Goal: Information Seeking & Learning: Learn about a topic

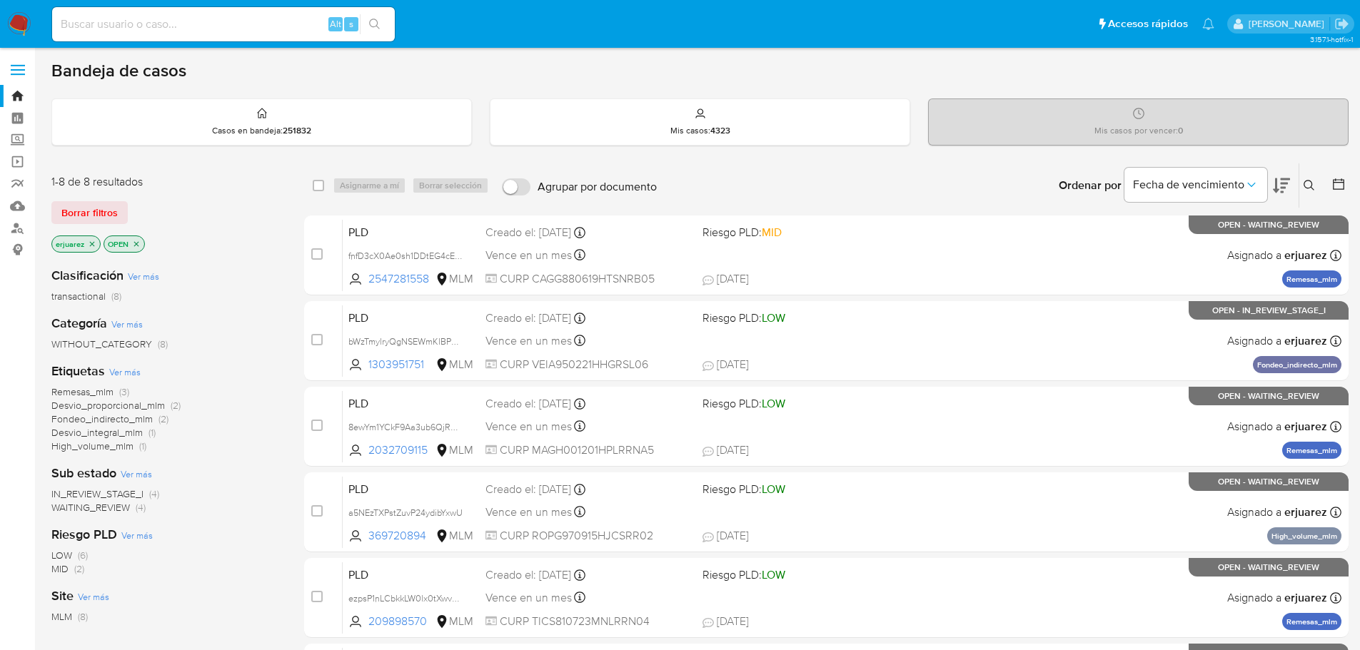
drag, startPoint x: 134, startPoint y: 40, endPoint x: 118, endPoint y: 26, distance: 20.8
click at [126, 34] on div "Alt s" at bounding box center [223, 24] width 343 height 34
click at [118, 26] on input at bounding box center [223, 24] width 343 height 19
paste input "2305731042"
type input "2305731042"
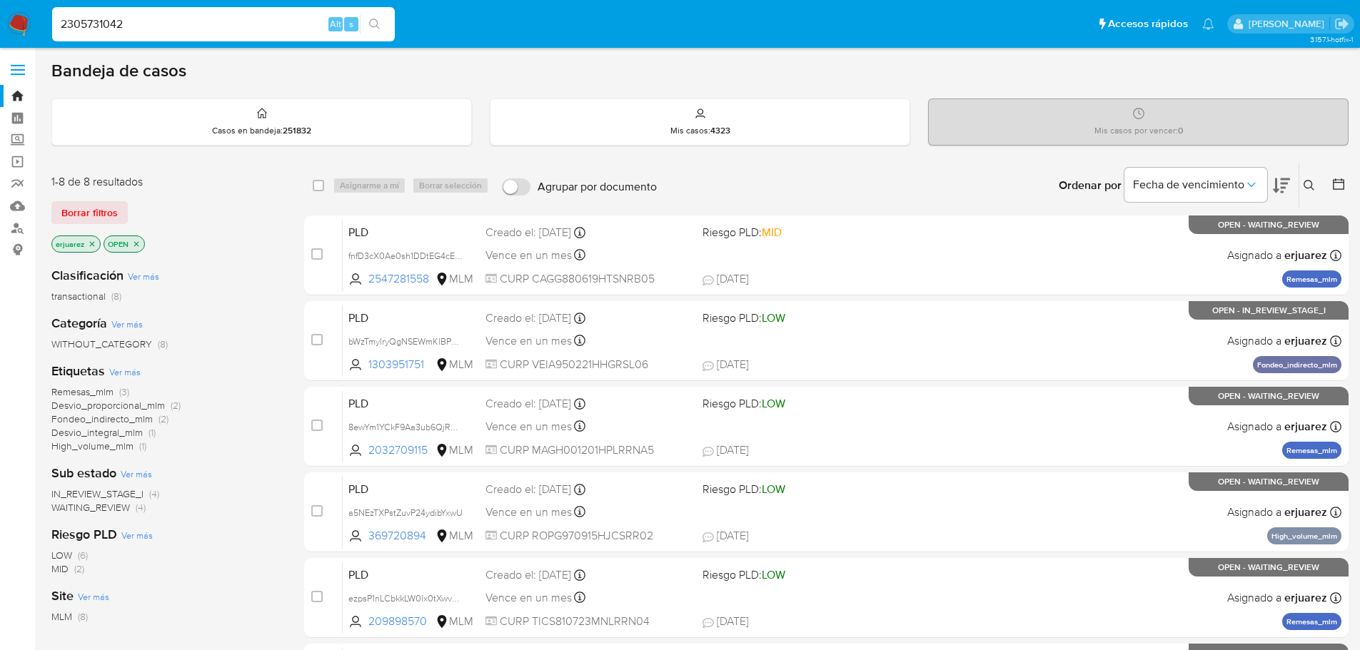
drag, startPoint x: 373, startPoint y: 23, endPoint x: 21, endPoint y: 11, distance: 352.2
click at [371, 23] on icon "search-icon" at bounding box center [374, 24] width 11 height 11
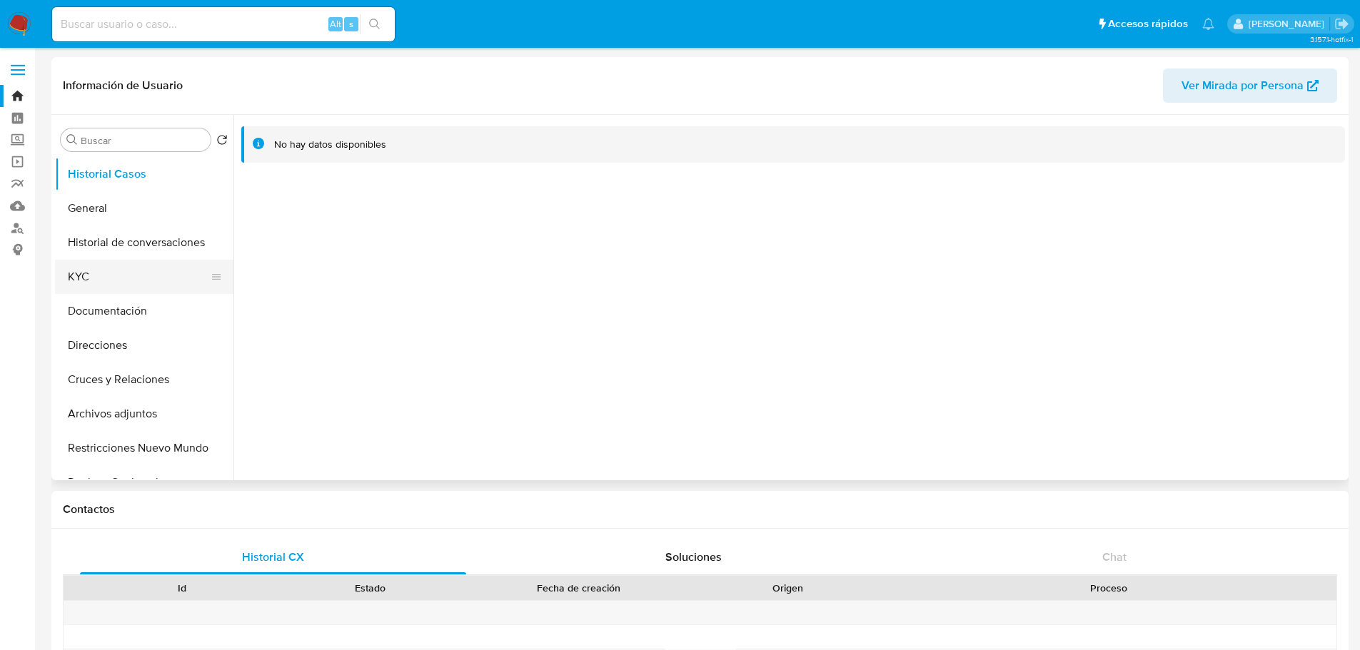
drag, startPoint x: 81, startPoint y: 273, endPoint x: 95, endPoint y: 272, distance: 13.6
click at [81, 273] on button "KYC" at bounding box center [138, 277] width 167 height 34
select select "10"
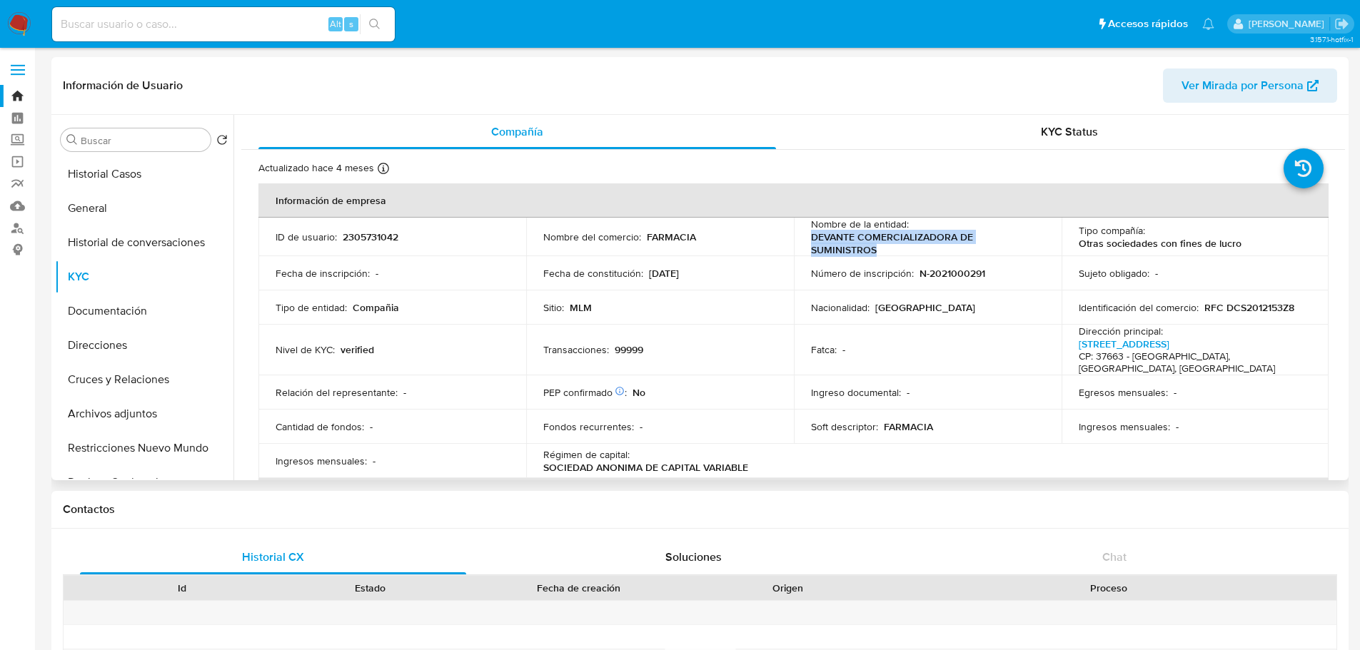
drag, startPoint x: 810, startPoint y: 238, endPoint x: 888, endPoint y: 256, distance: 79.7
click at [888, 256] on p "DEVANTE COMERCIALIZADORA DE SUMINISTROS" at bounding box center [925, 244] width 228 height 26
copy p "DEVANTE COMERCIALIZADORA DE SUMINISTROS"
drag, startPoint x: 311, startPoint y: 377, endPoint x: 313, endPoint y: 385, distance: 8.0
click at [311, 386] on p "Relación del representante :" at bounding box center [337, 392] width 122 height 13
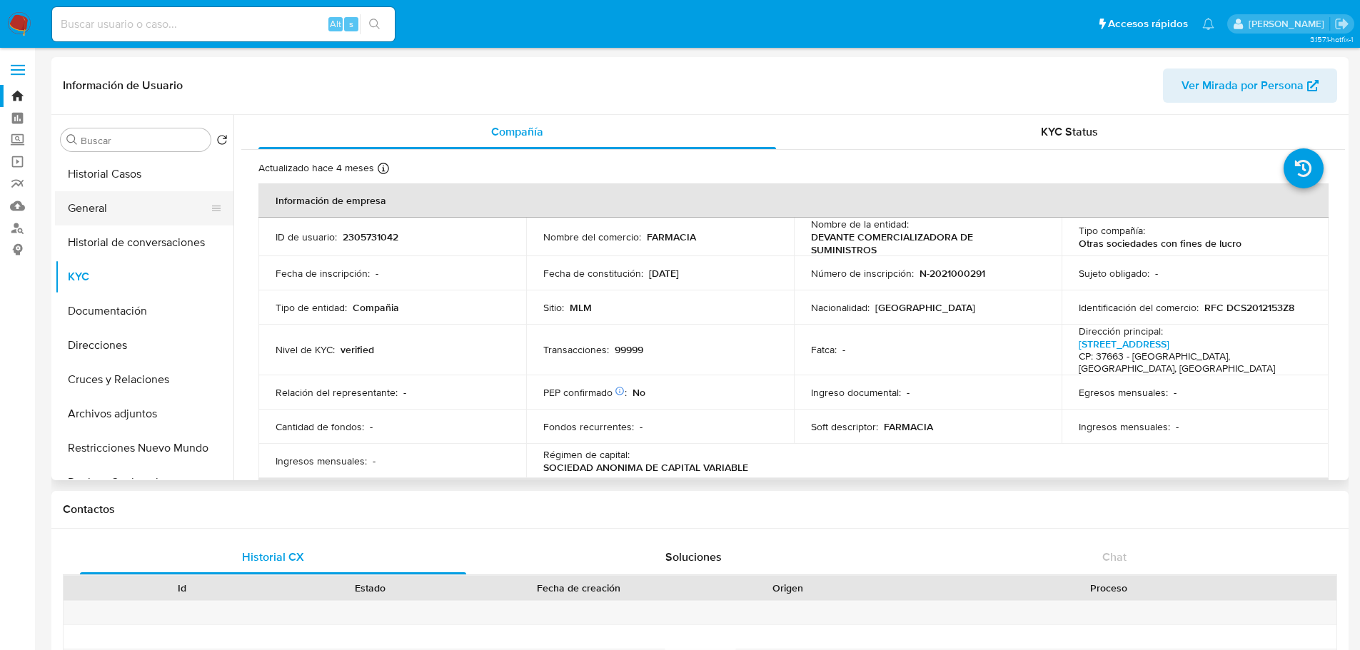
click at [103, 203] on button "General" at bounding box center [138, 208] width 167 height 34
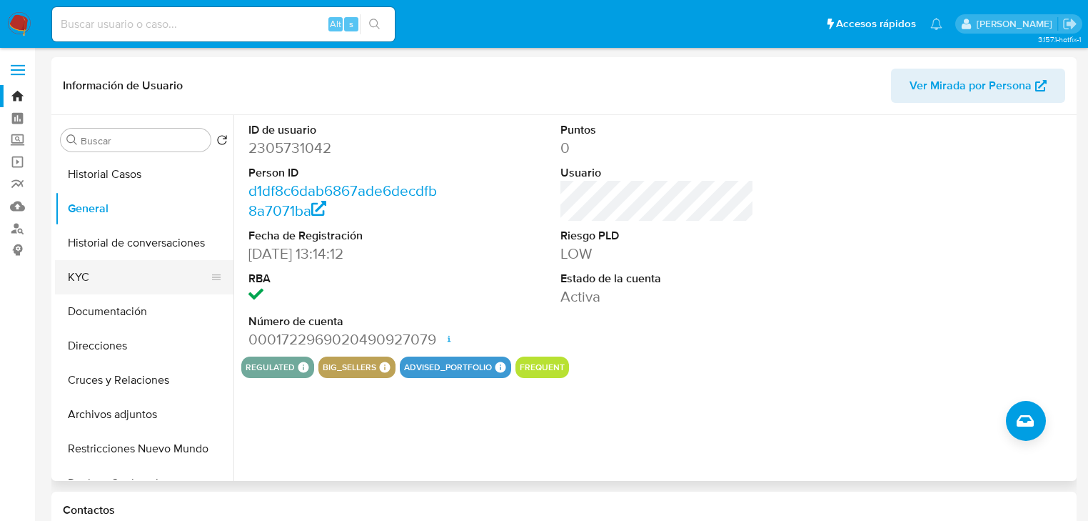
click at [110, 271] on button "KYC" at bounding box center [138, 277] width 167 height 34
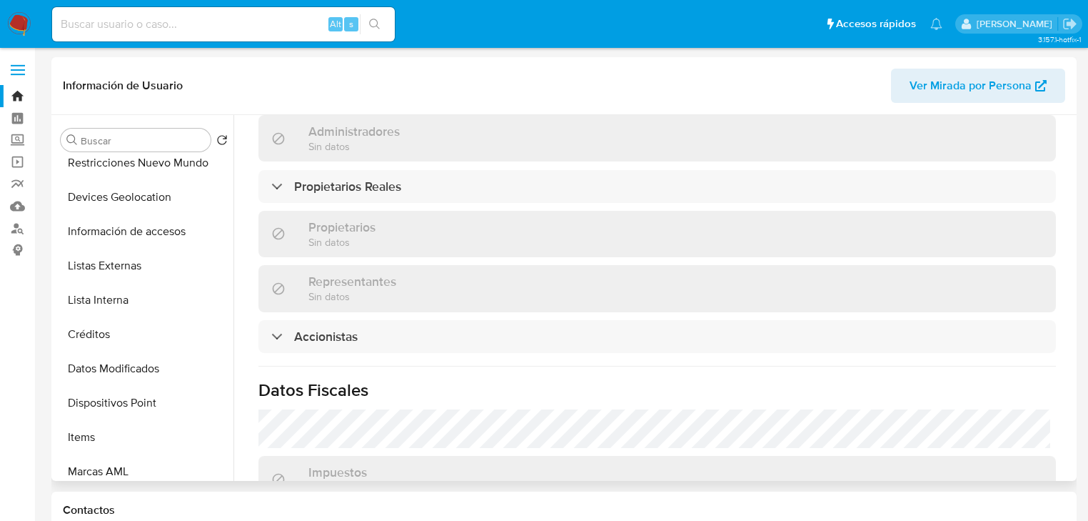
scroll to position [800, 0]
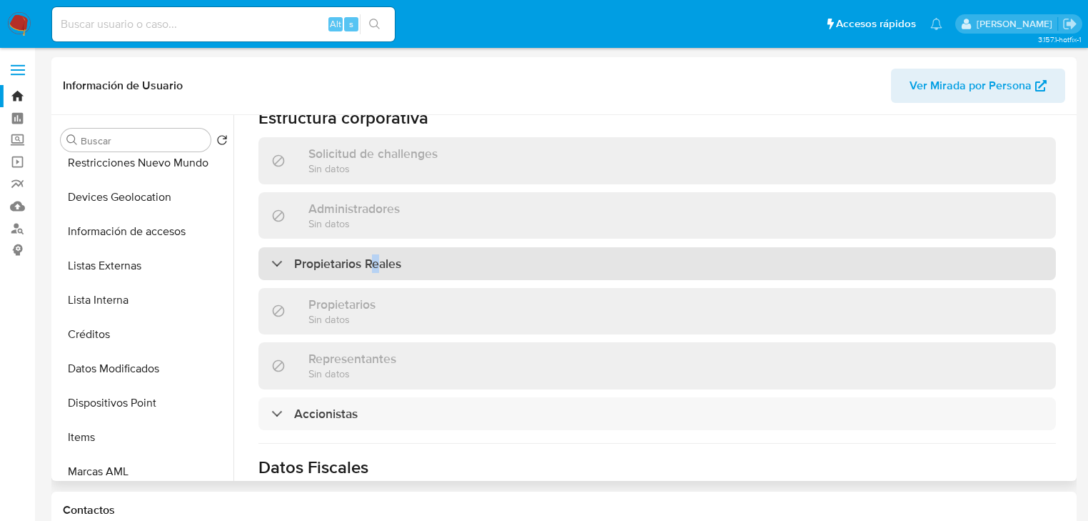
click at [376, 256] on h3 "Propietarios Reales" at bounding box center [347, 264] width 107 height 16
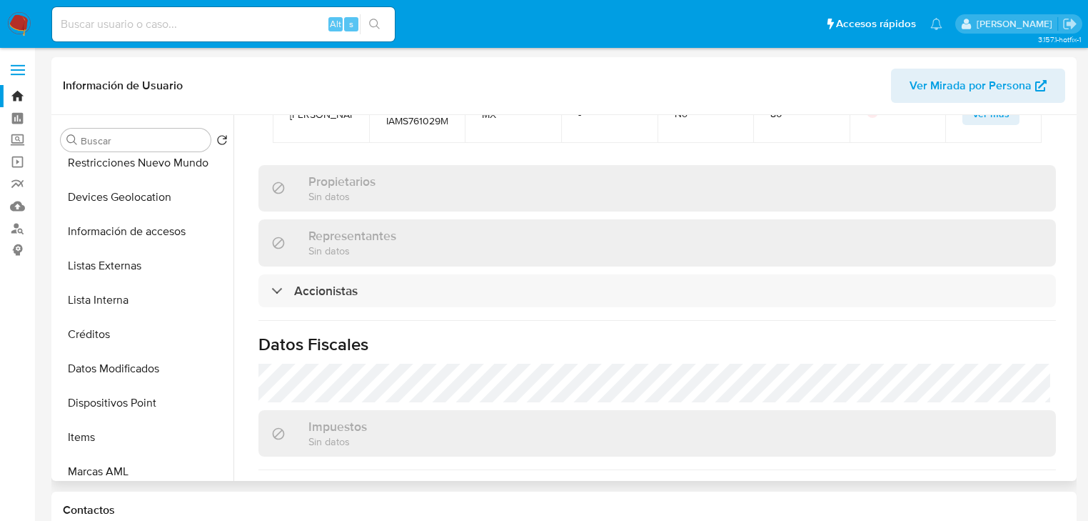
scroll to position [1085, 0]
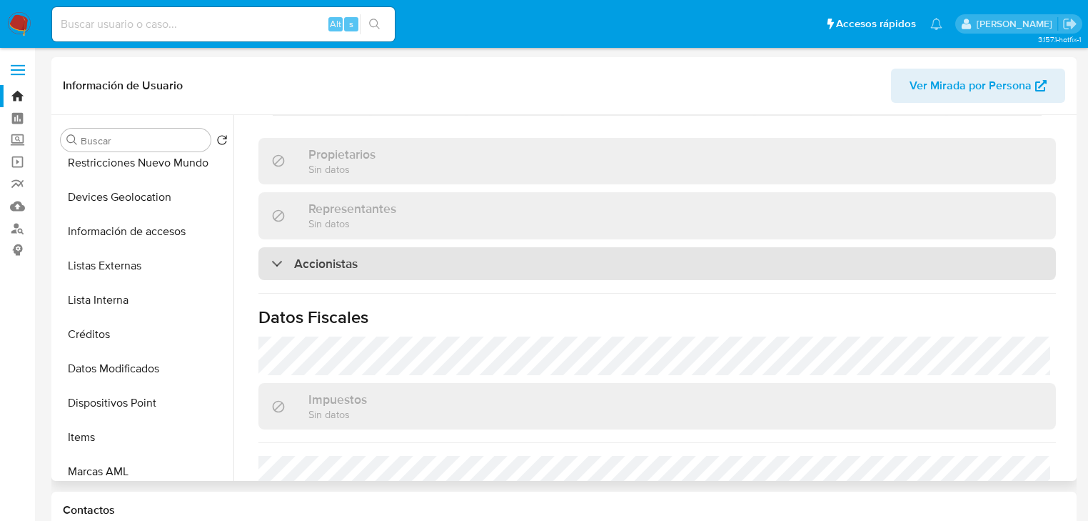
click at [356, 256] on h3 "Accionistas" at bounding box center [326, 264] width 64 height 16
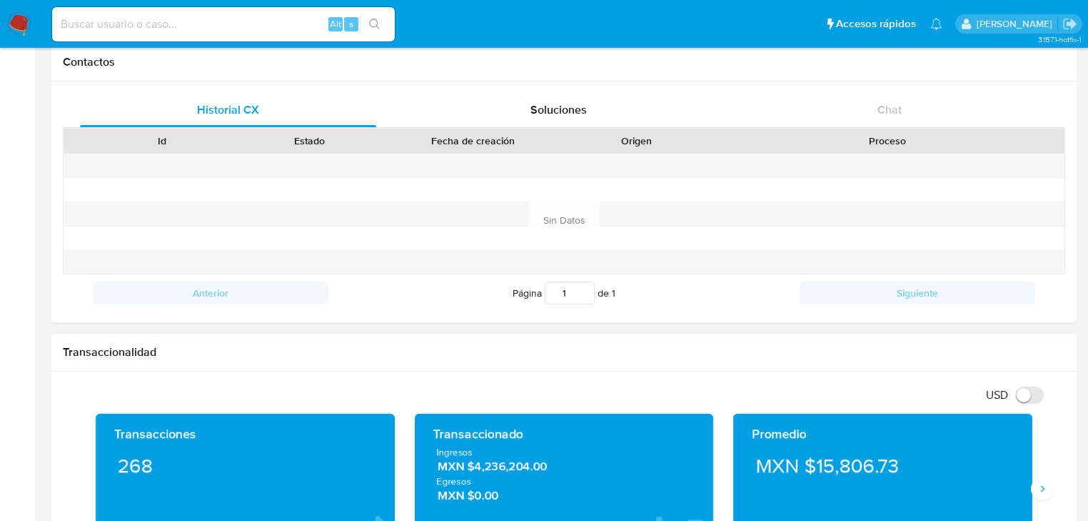
scroll to position [743, 0]
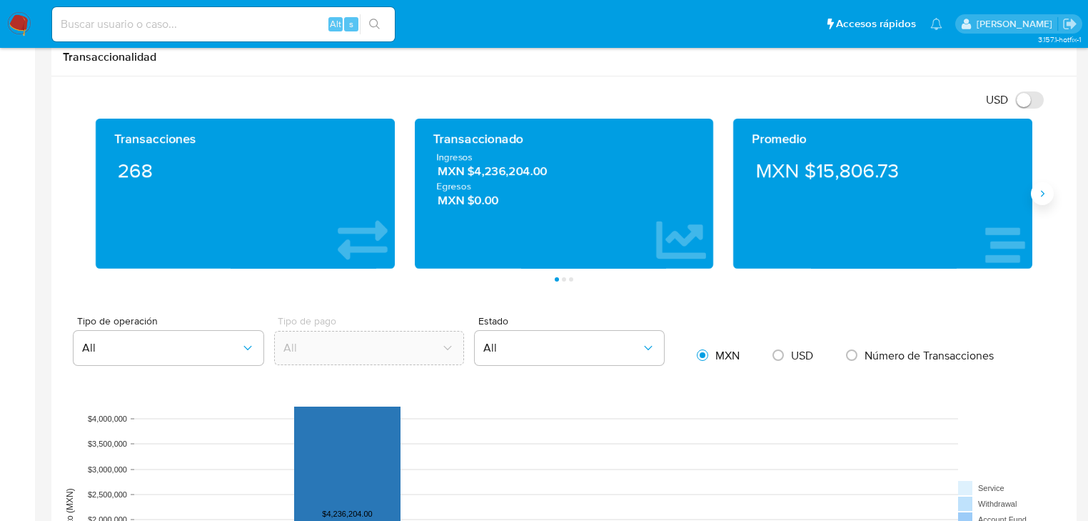
click at [1047, 194] on icon "Siguiente" at bounding box center [1042, 193] width 11 height 11
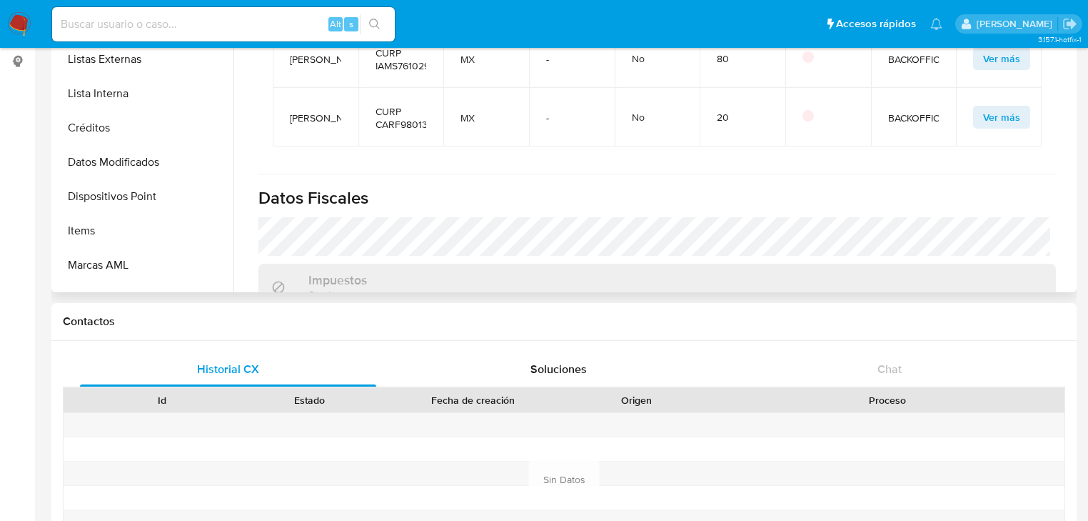
scroll to position [286, 0]
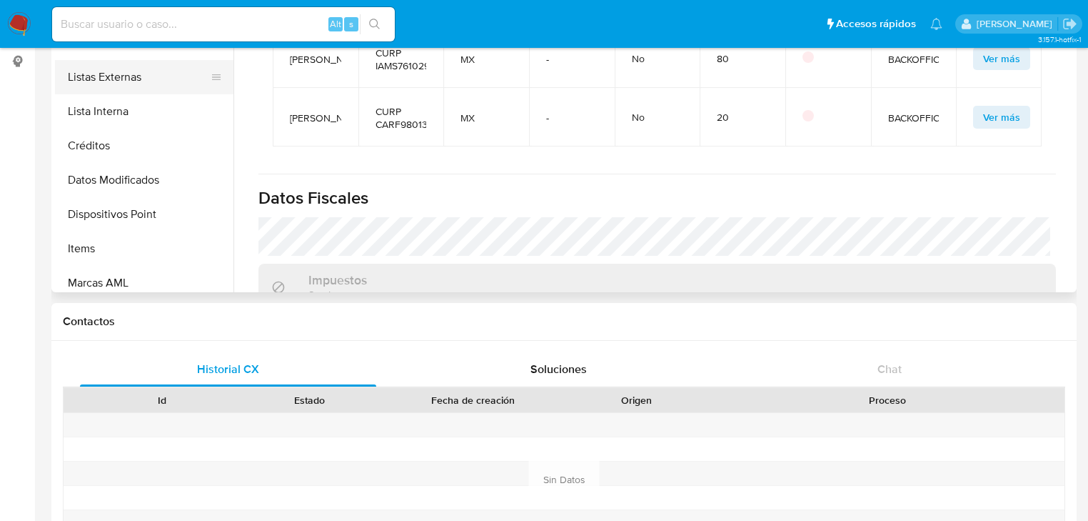
click at [130, 76] on button "Listas Externas" at bounding box center [138, 77] width 167 height 34
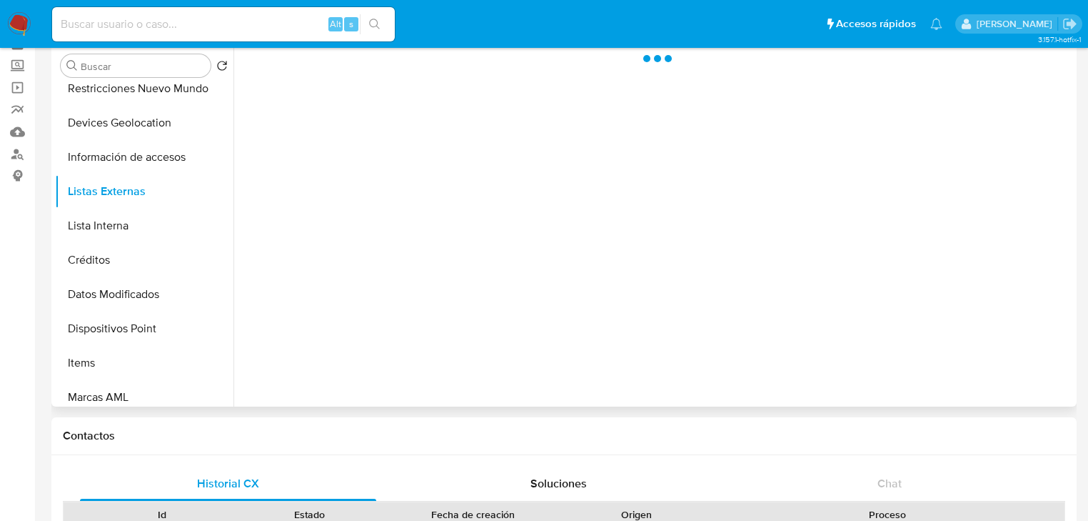
scroll to position [17, 0]
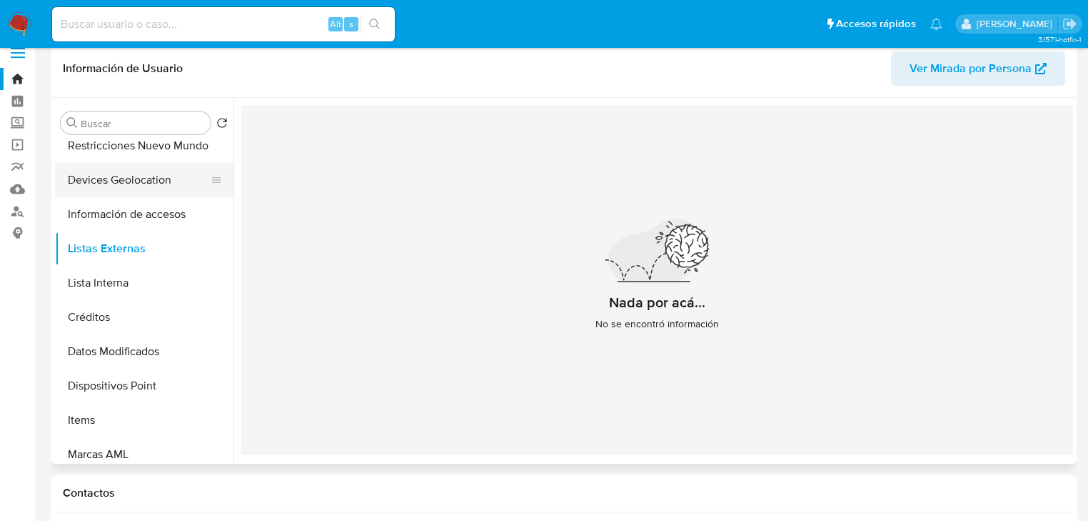
click at [121, 178] on button "Devices Geolocation" at bounding box center [138, 180] width 167 height 34
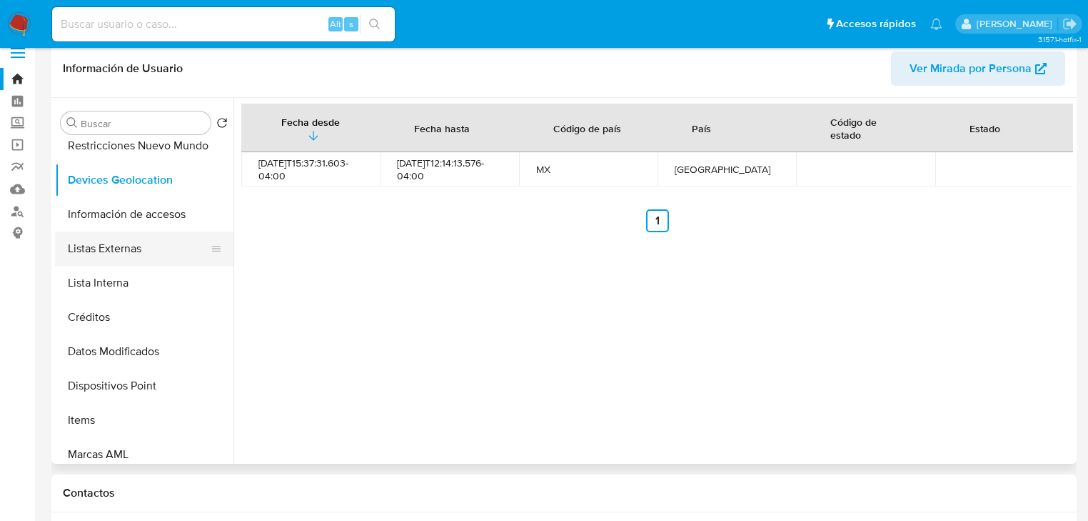
click at [132, 246] on button "Listas Externas" at bounding box center [138, 248] width 167 height 34
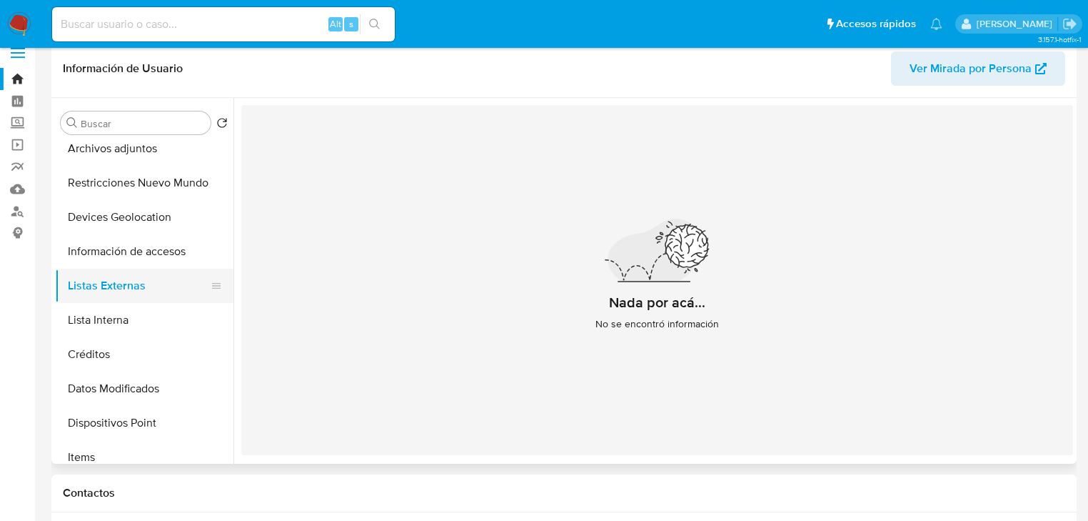
scroll to position [228, 0]
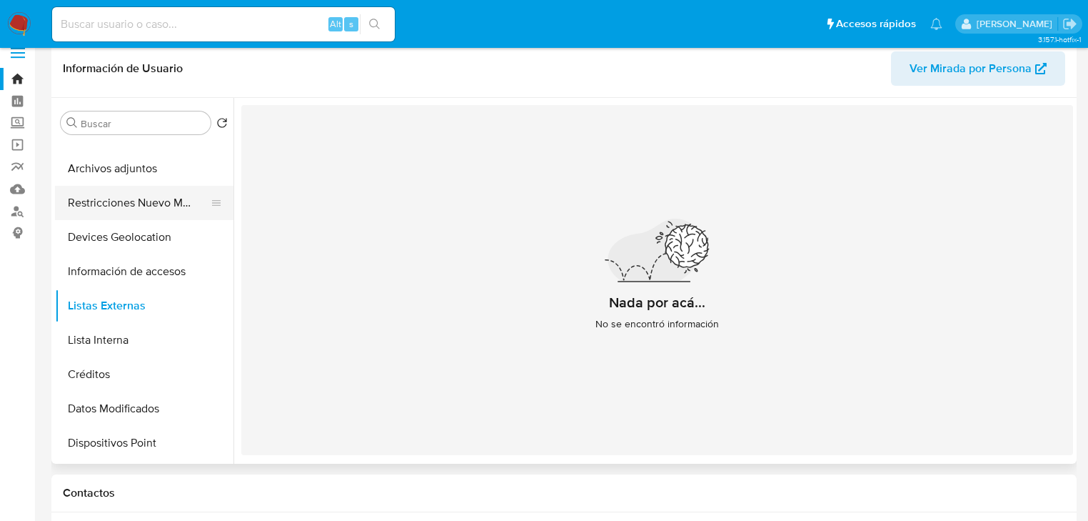
click at [140, 209] on button "Restricciones Nuevo Mundo" at bounding box center [138, 203] width 167 height 34
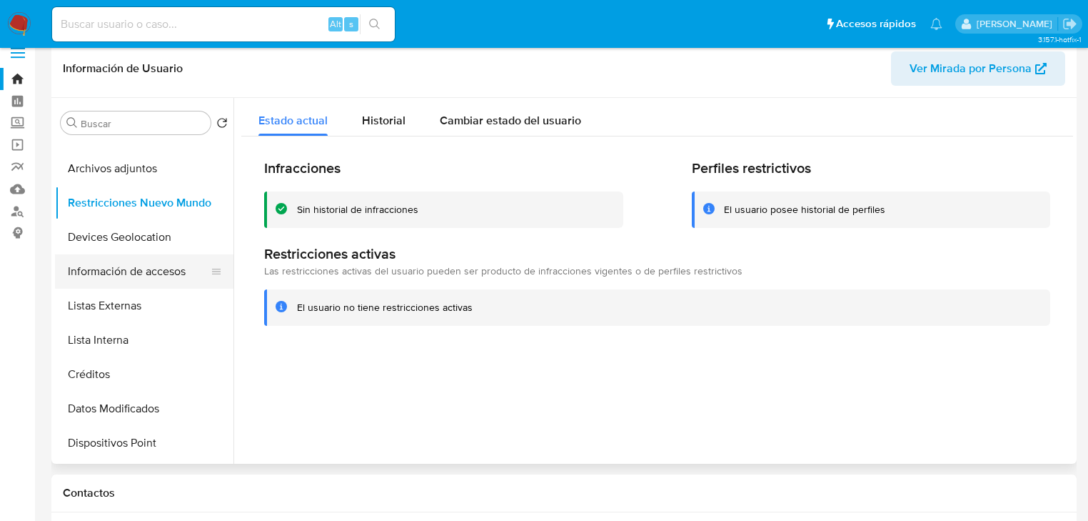
drag, startPoint x: 151, startPoint y: 273, endPoint x: 144, endPoint y: 257, distance: 18.2
click at [151, 273] on button "Información de accesos" at bounding box center [138, 271] width 167 height 34
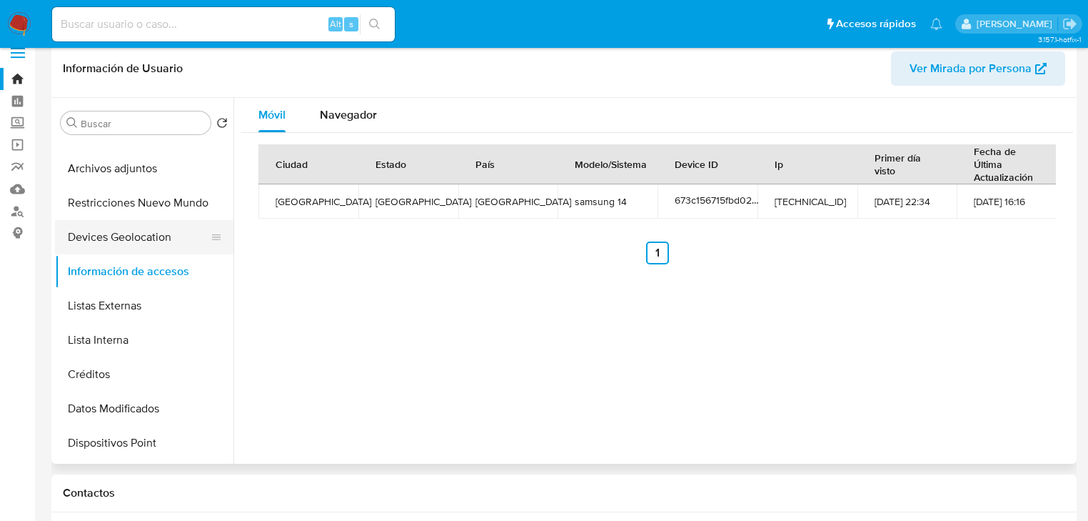
click at [146, 239] on button "Devices Geolocation" at bounding box center [138, 237] width 167 height 34
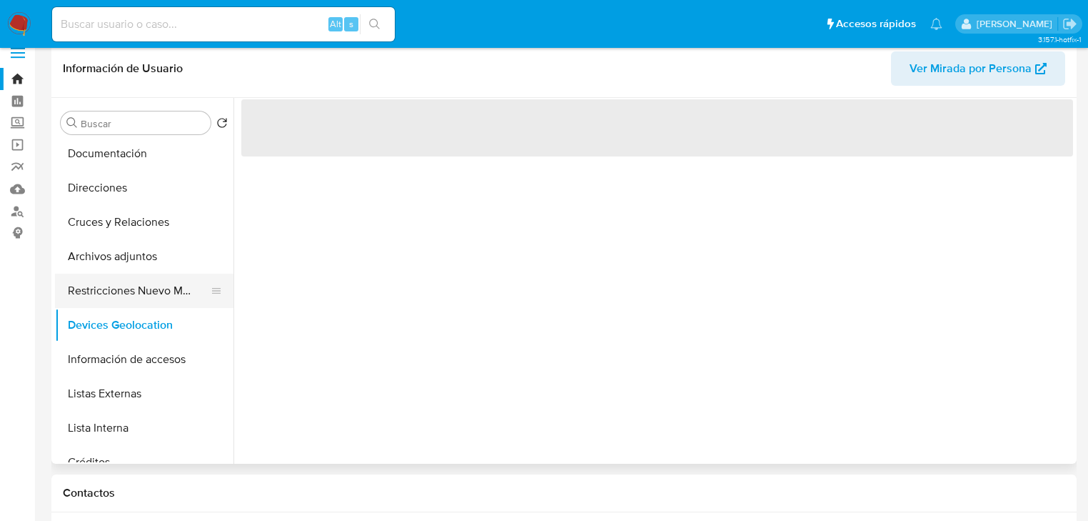
scroll to position [57, 0]
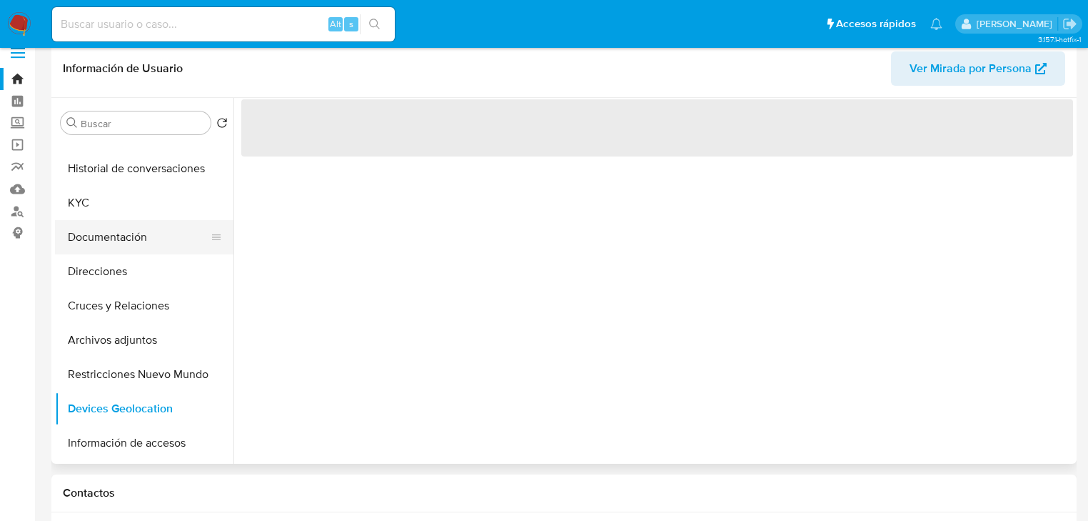
click at [121, 235] on button "Documentación" at bounding box center [138, 237] width 167 height 34
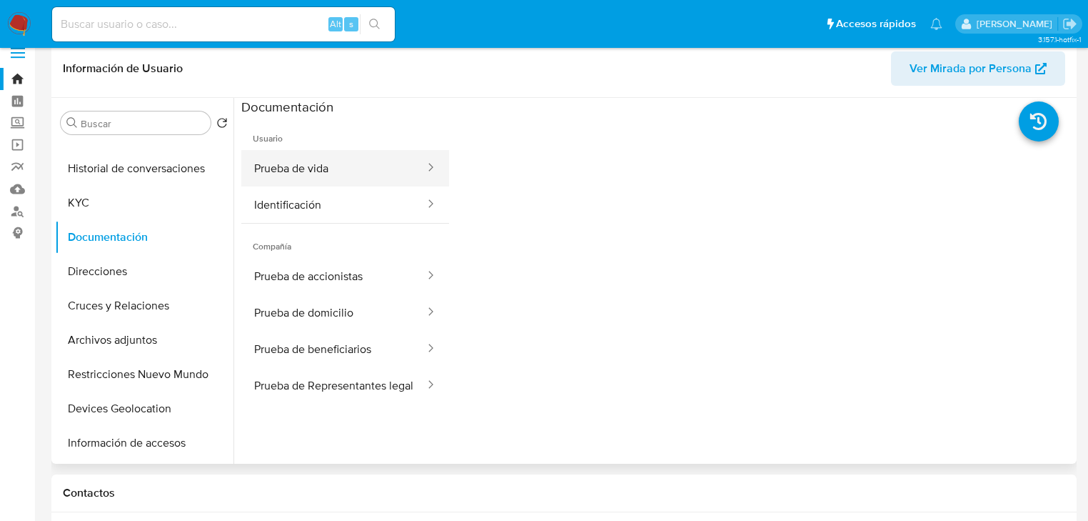
click at [286, 167] on button "Prueba de vida" at bounding box center [333, 168] width 185 height 36
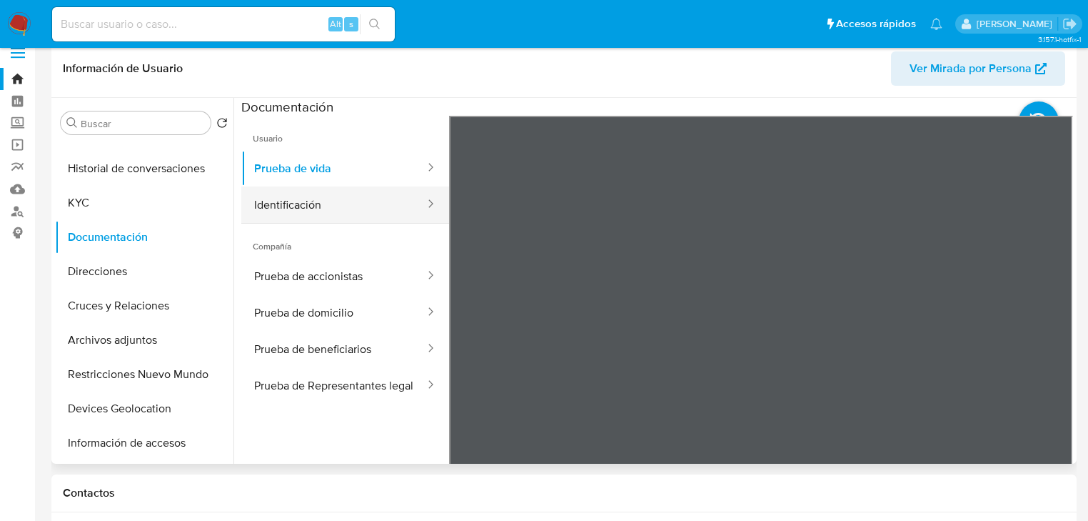
click at [391, 215] on button "Identificación" at bounding box center [333, 204] width 185 height 36
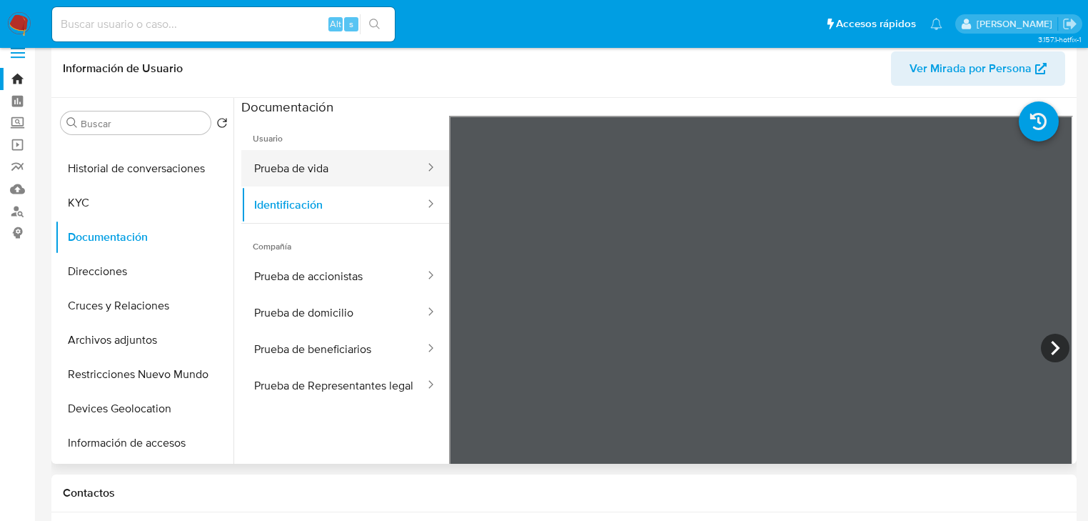
click at [315, 161] on button "Prueba de vida" at bounding box center [333, 168] width 185 height 36
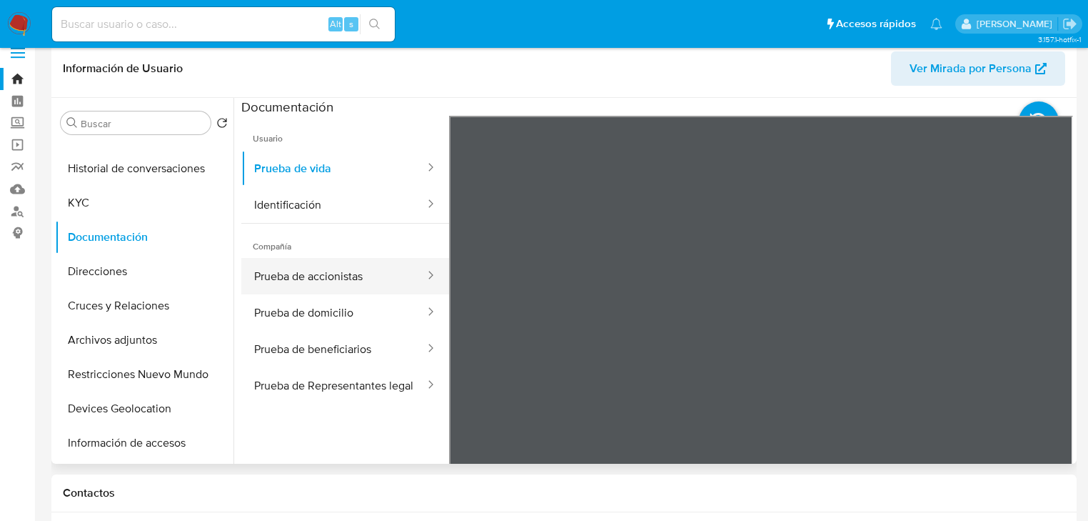
click at [306, 272] on button "Prueba de accionistas" at bounding box center [333, 276] width 185 height 36
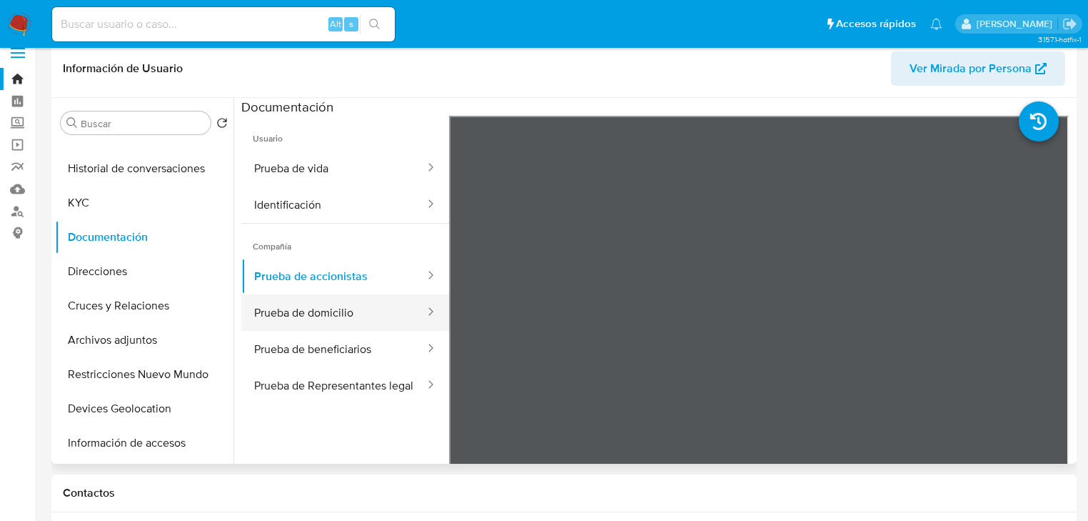
drag, startPoint x: 332, startPoint y: 321, endPoint x: 343, endPoint y: 324, distance: 11.3
click at [332, 321] on button "Prueba de domicilio" at bounding box center [333, 312] width 185 height 36
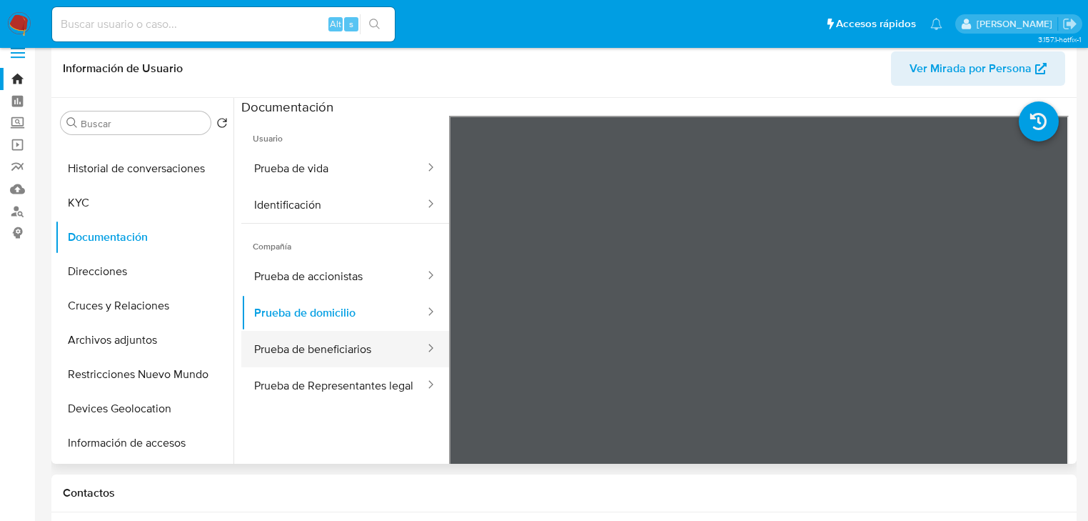
drag, startPoint x: 308, startPoint y: 340, endPoint x: 320, endPoint y: 342, distance: 12.3
click at [308, 340] on button "Prueba de beneficiarios" at bounding box center [333, 349] width 185 height 36
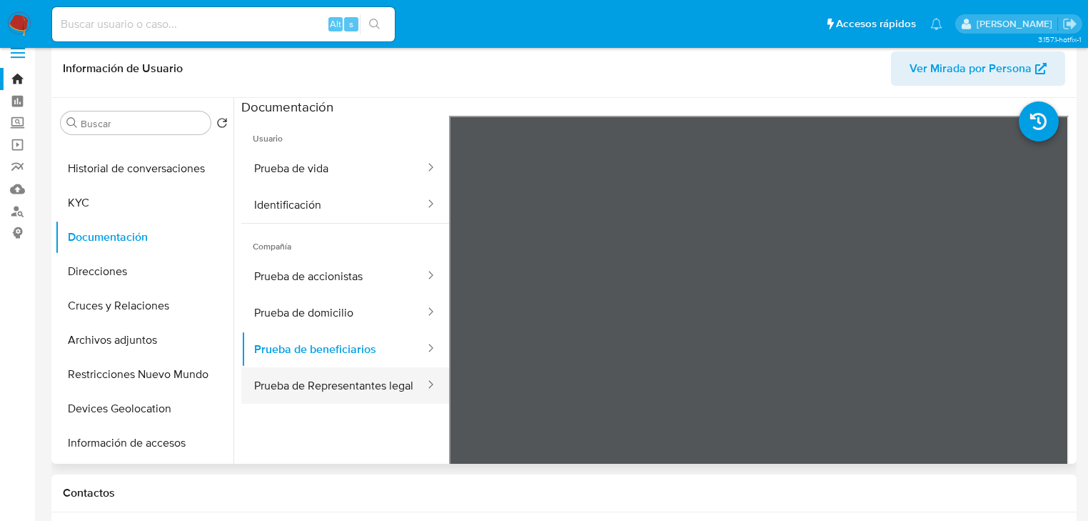
click at [280, 389] on button "Prueba de Representantes legal" at bounding box center [333, 385] width 185 height 36
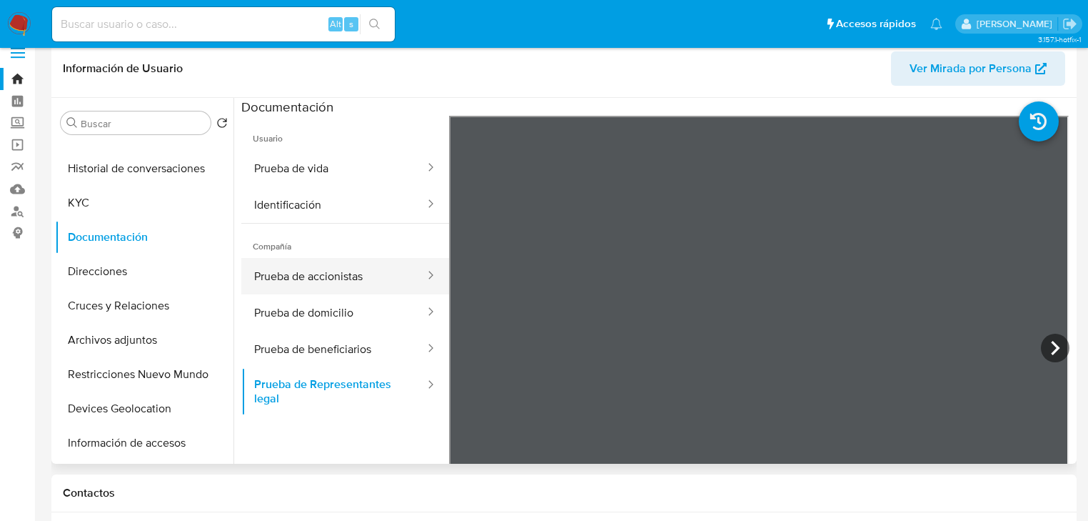
click at [333, 277] on button "Prueba de accionistas" at bounding box center [333, 276] width 185 height 36
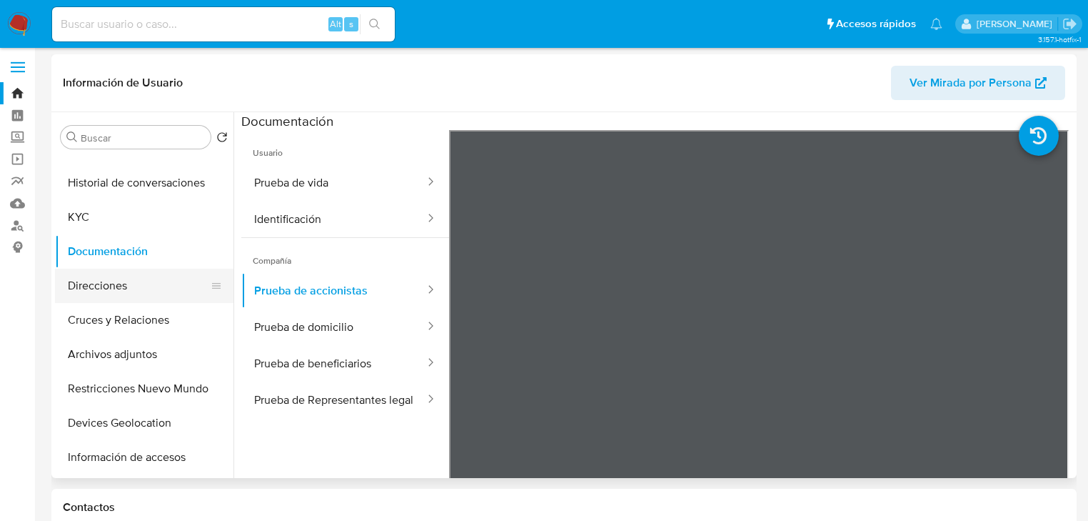
scroll to position [0, 0]
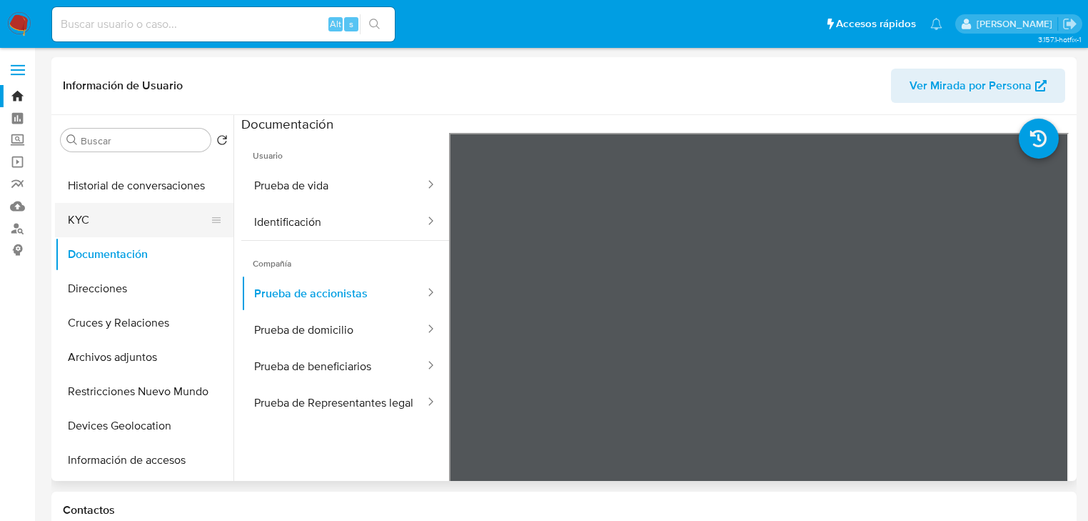
click at [84, 214] on button "KYC" at bounding box center [138, 220] width 167 height 34
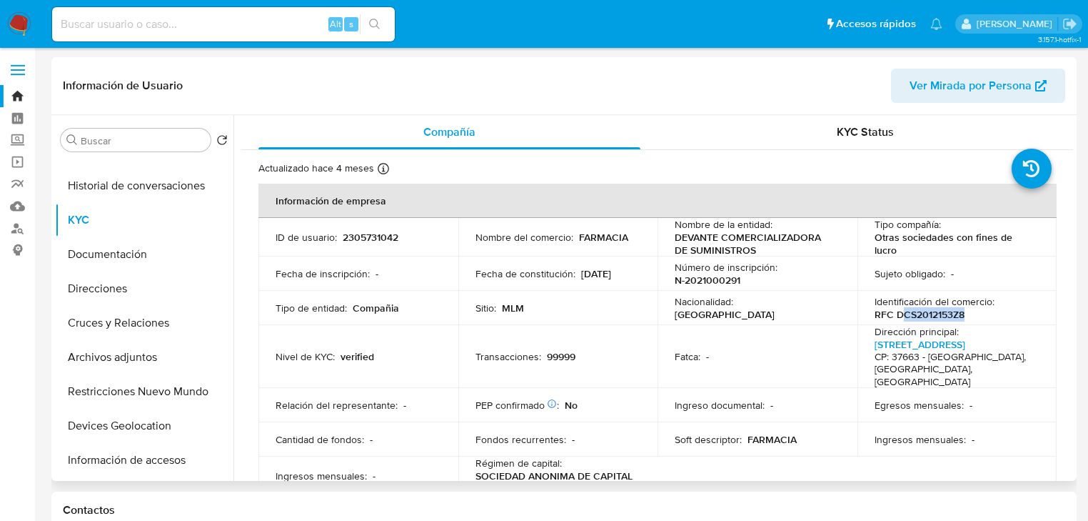
drag, startPoint x: 896, startPoint y: 313, endPoint x: 971, endPoint y: 315, distance: 75.0
click at [975, 314] on div "Identificación del comercio : RFC DCS2012153Z8" at bounding box center [958, 308] width 166 height 26
drag, startPoint x: 890, startPoint y: 313, endPoint x: 991, endPoint y: 311, distance: 100.7
click at [991, 311] on div "Identificación del comercio : RFC DCS2012153Z8" at bounding box center [958, 308] width 166 height 26
copy p "DCS2012153Z8"
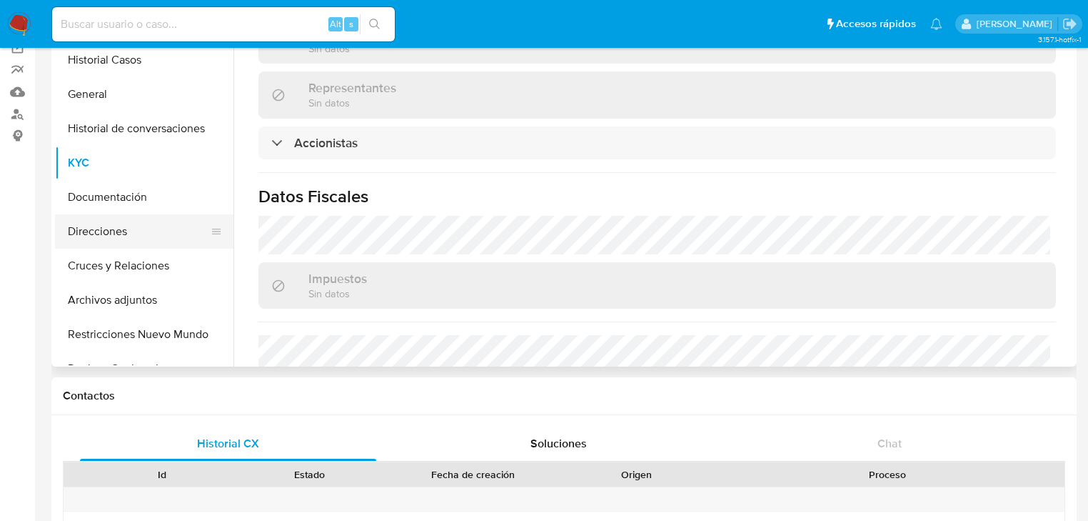
click at [121, 223] on button "Direcciones" at bounding box center [138, 231] width 167 height 34
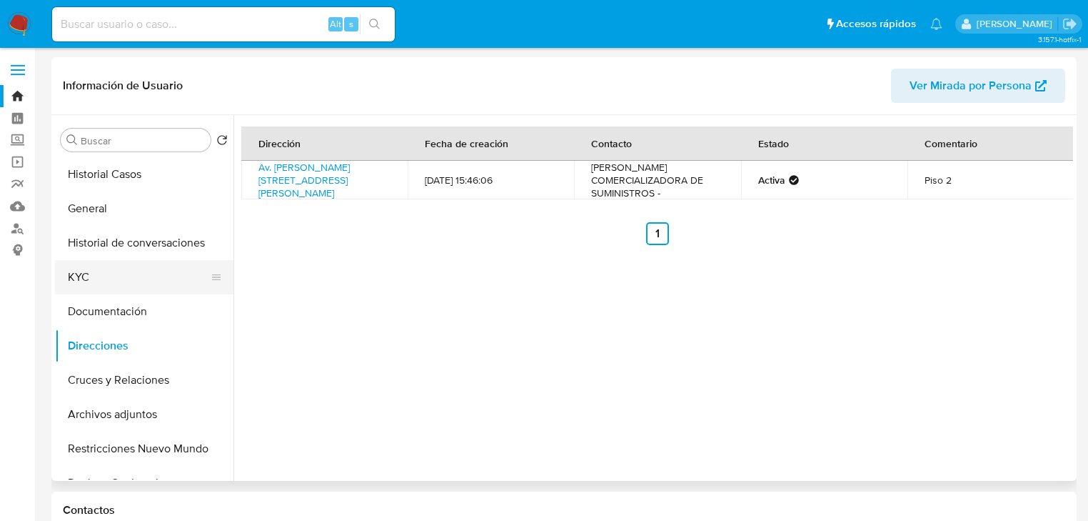
click at [96, 264] on button "KYC" at bounding box center [138, 277] width 167 height 34
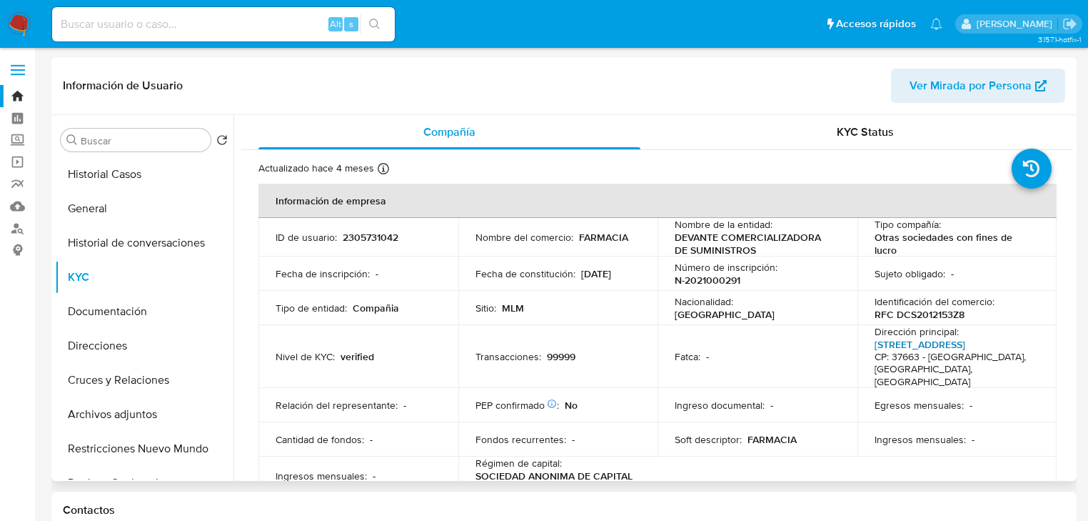
click at [893, 345] on link "[STREET_ADDRESS]" at bounding box center [920, 344] width 91 height 14
click at [134, 249] on button "Historial de conversaciones" at bounding box center [138, 243] width 167 height 34
